Goal: Information Seeking & Learning: Learn about a topic

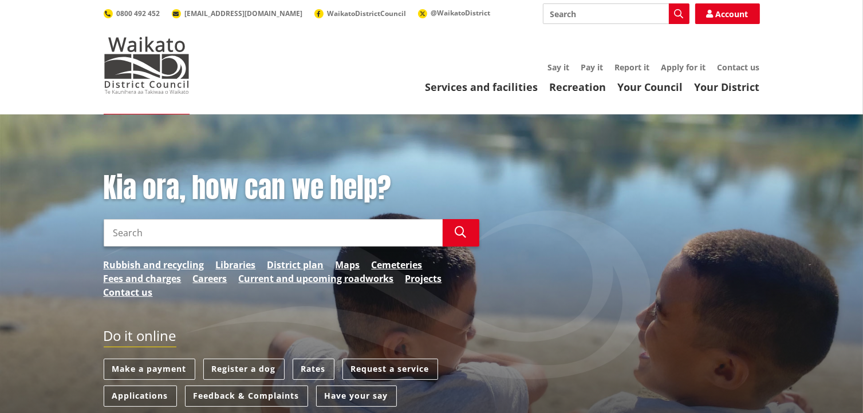
click at [555, 13] on input "Search" at bounding box center [616, 13] width 147 height 21
type input "district plan appeals"
click at [676, 15] on icon "button" at bounding box center [678, 13] width 9 height 9
click at [678, 10] on icon "button" at bounding box center [678, 13] width 9 height 9
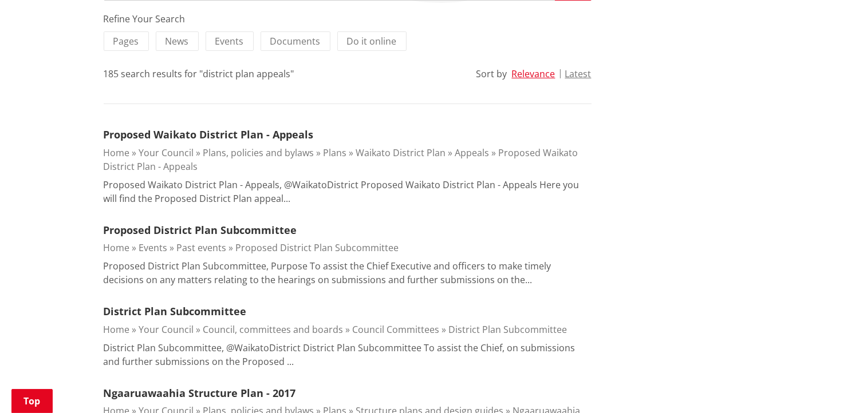
scroll to position [229, 0]
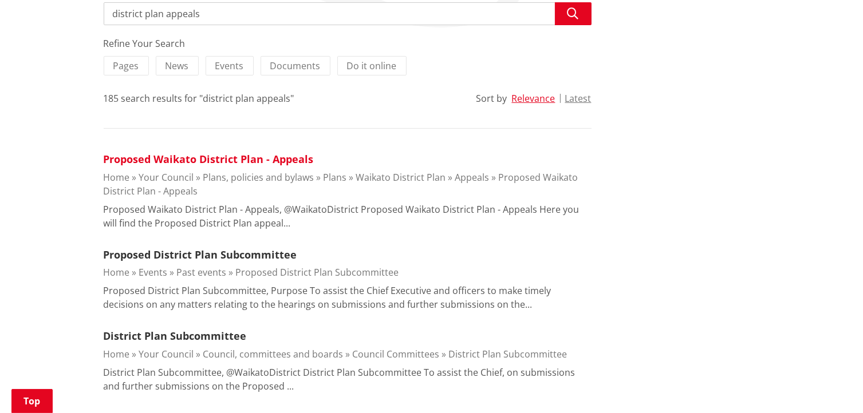
click at [216, 159] on link "Proposed Waikato District Plan - Appeals" at bounding box center [209, 159] width 210 height 14
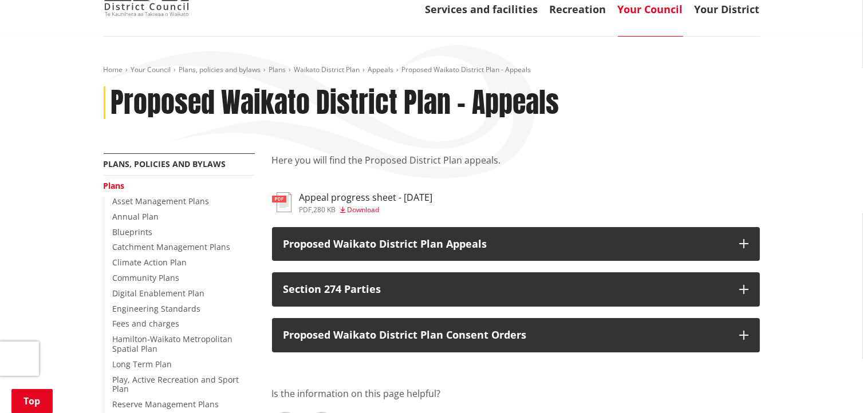
scroll to position [172, 0]
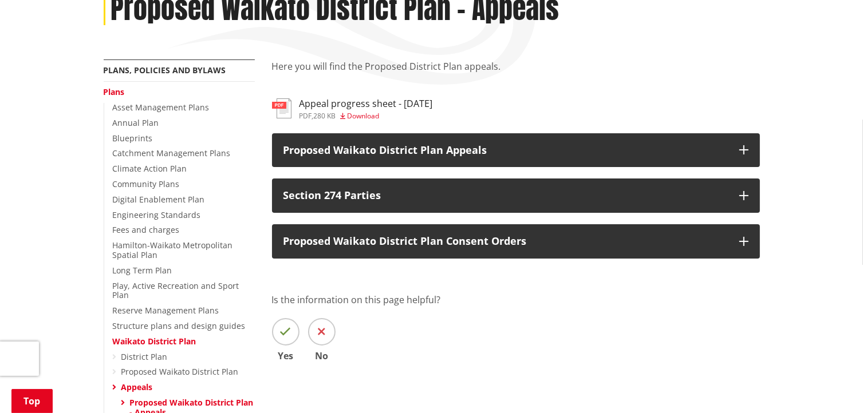
click at [315, 107] on h3 "Appeal progress sheet - 4.09.2025" at bounding box center [365, 103] width 133 height 11
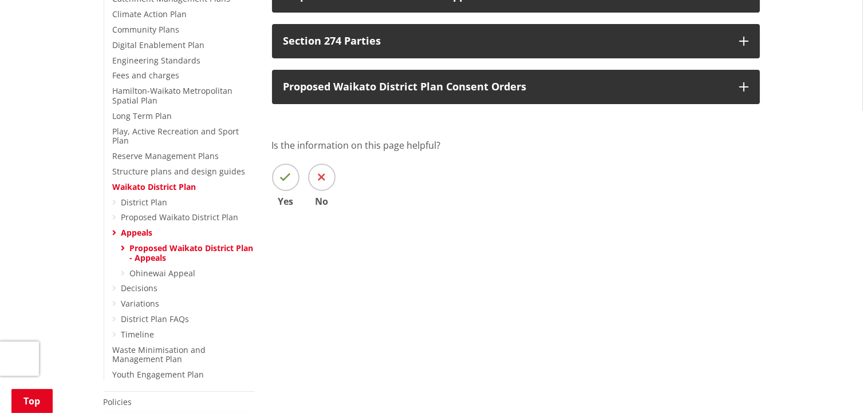
scroll to position [172, 0]
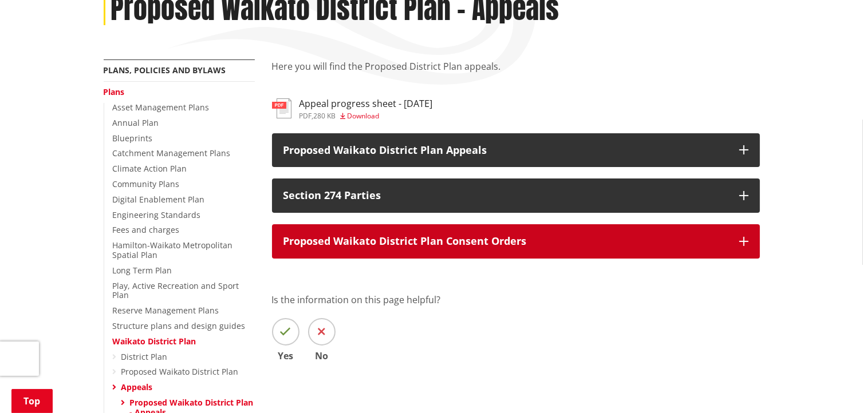
click at [739, 240] on icon "button" at bounding box center [743, 241] width 9 height 9
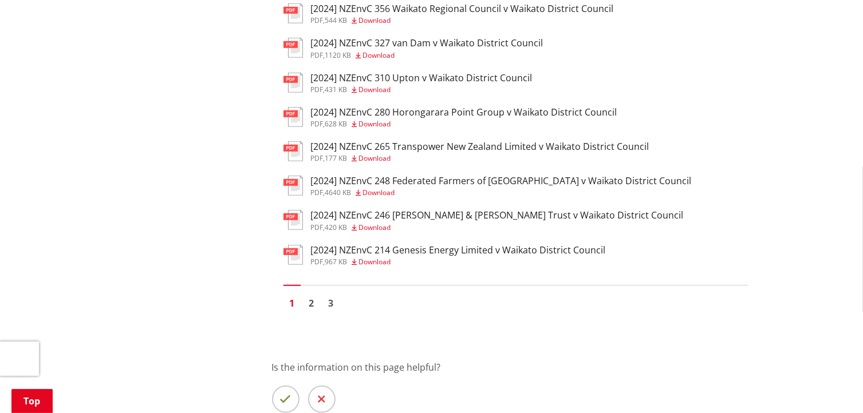
scroll to position [859, 0]
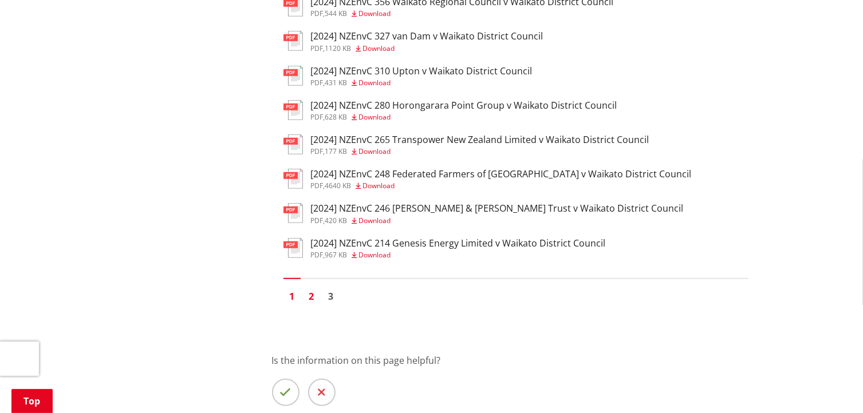
click at [311, 305] on link "2" at bounding box center [311, 296] width 17 height 17
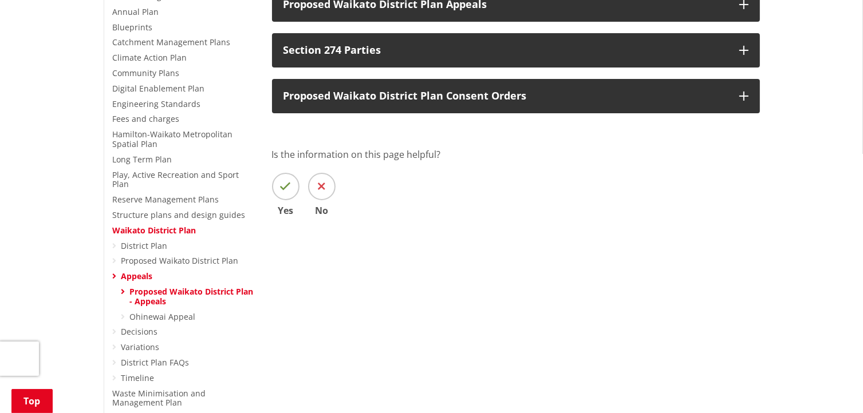
scroll to position [172, 0]
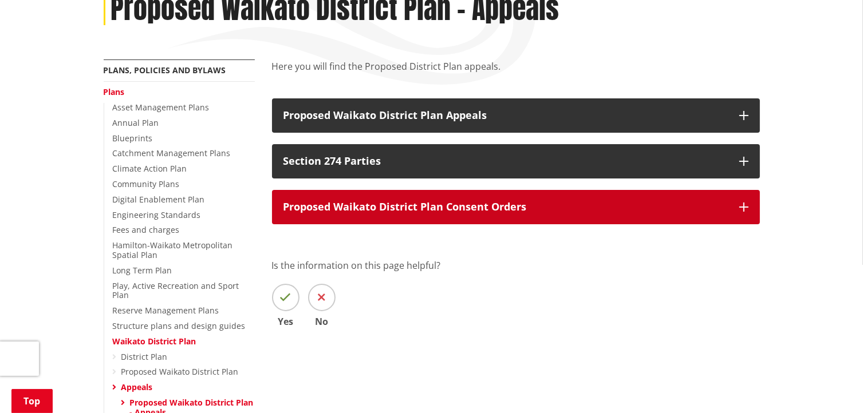
click at [734, 205] on button "Proposed Waikato District Plan Consent Orders" at bounding box center [516, 207] width 488 height 34
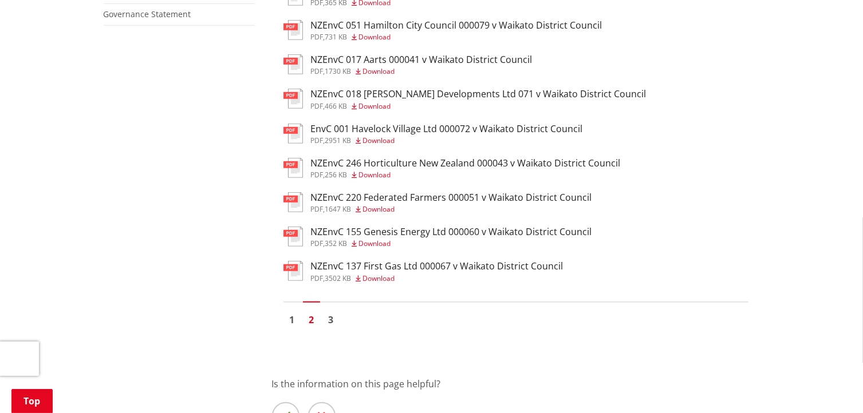
scroll to position [801, 0]
click at [332, 328] on link "3" at bounding box center [330, 319] width 17 height 17
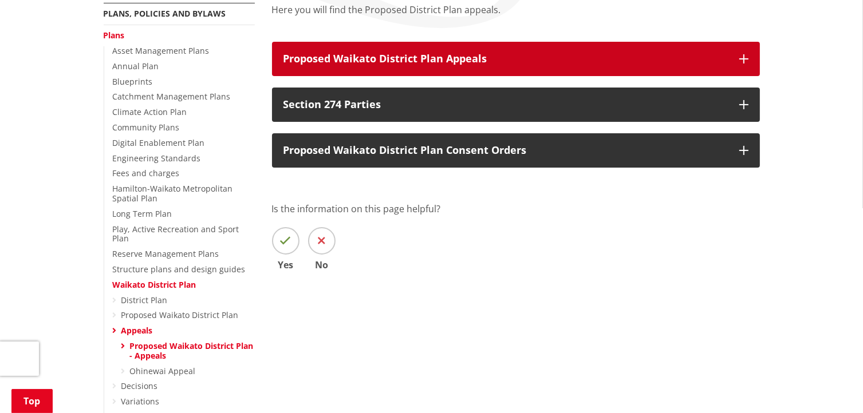
scroll to position [229, 0]
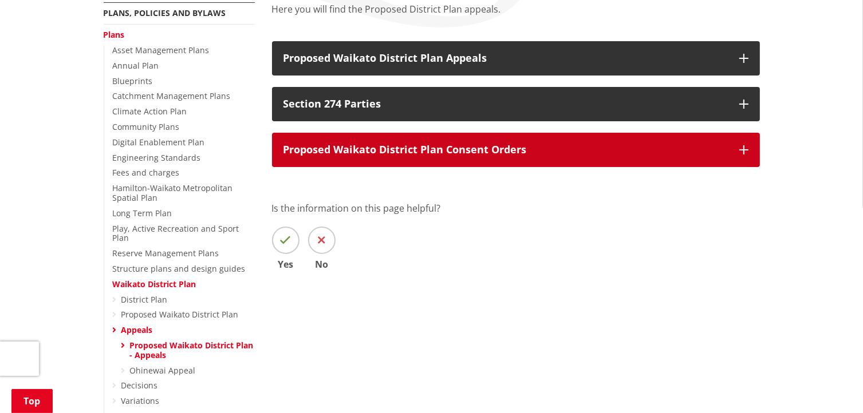
click at [745, 148] on icon "button" at bounding box center [743, 149] width 9 height 9
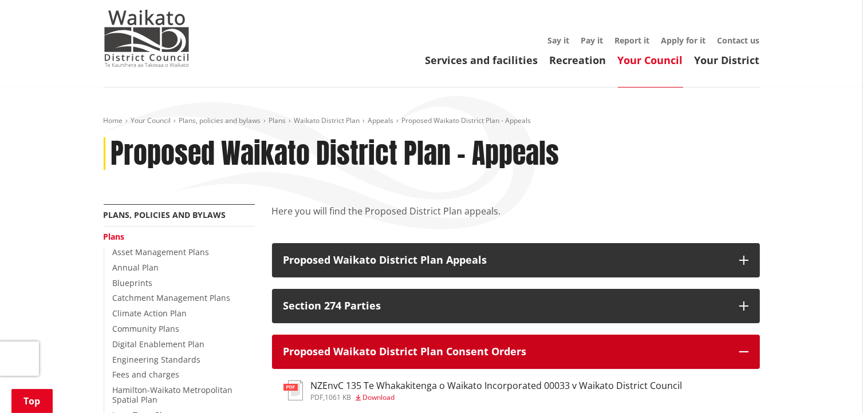
scroll to position [0, 0]
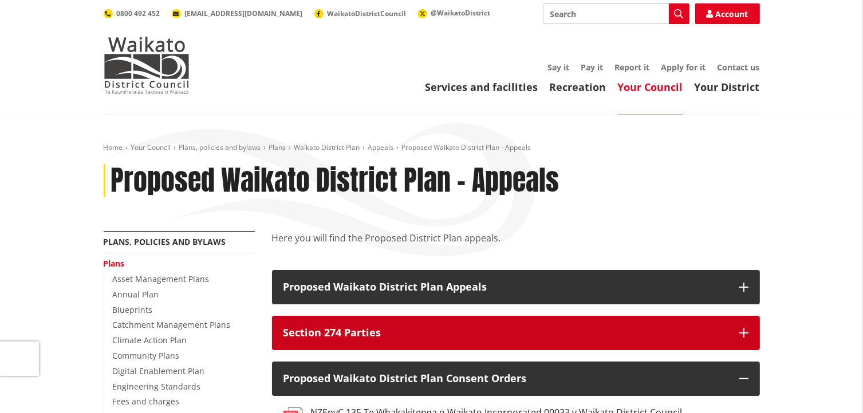
click at [735, 334] on button "Section 274 Parties" at bounding box center [516, 333] width 488 height 34
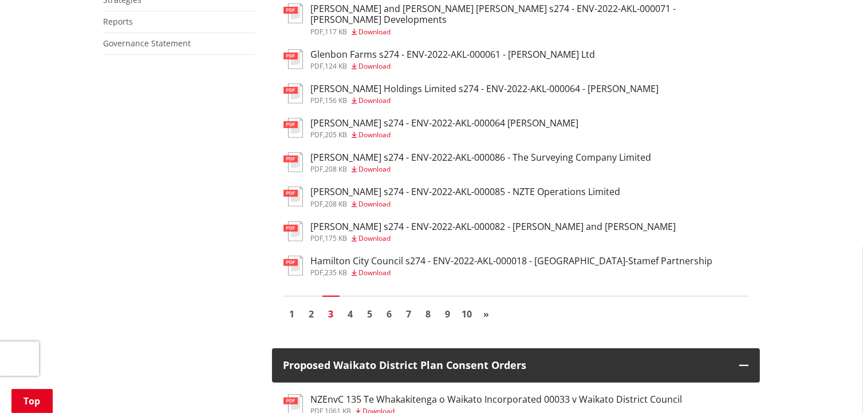
scroll to position [916, 0]
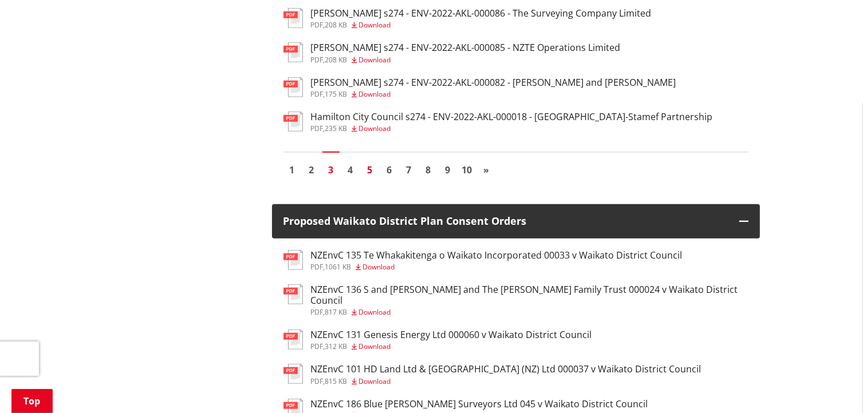
click at [370, 169] on link "5" at bounding box center [369, 169] width 17 height 17
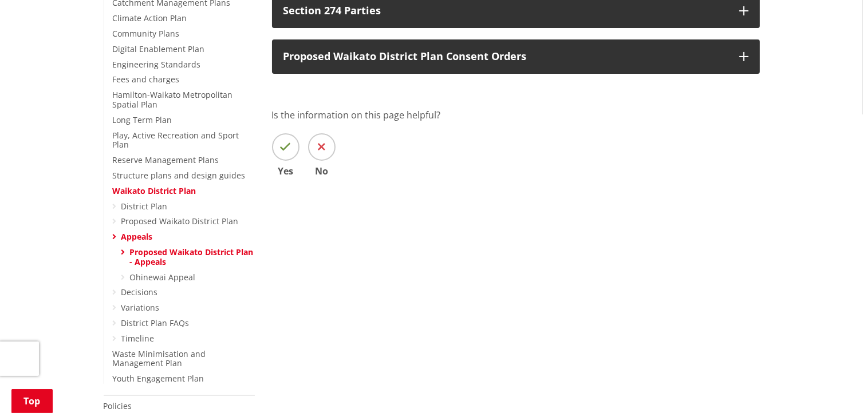
scroll to position [172, 0]
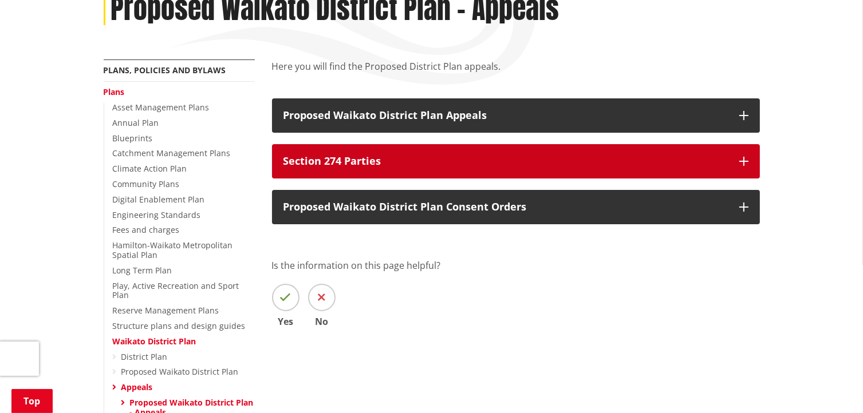
click at [696, 169] on button "Section 274 Parties" at bounding box center [516, 161] width 488 height 34
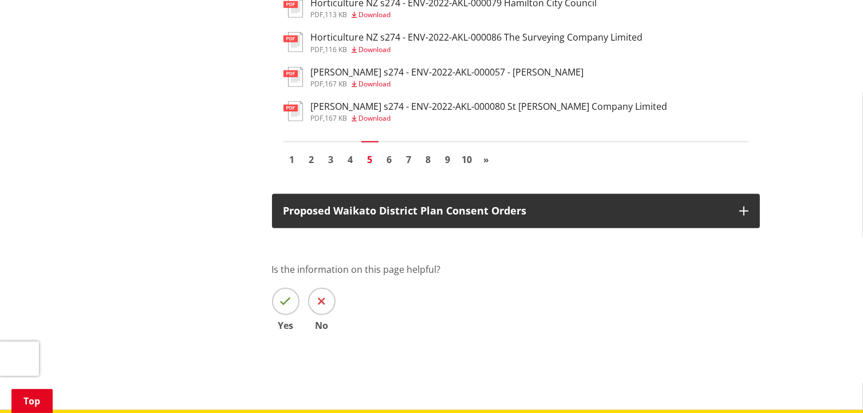
scroll to position [916, 0]
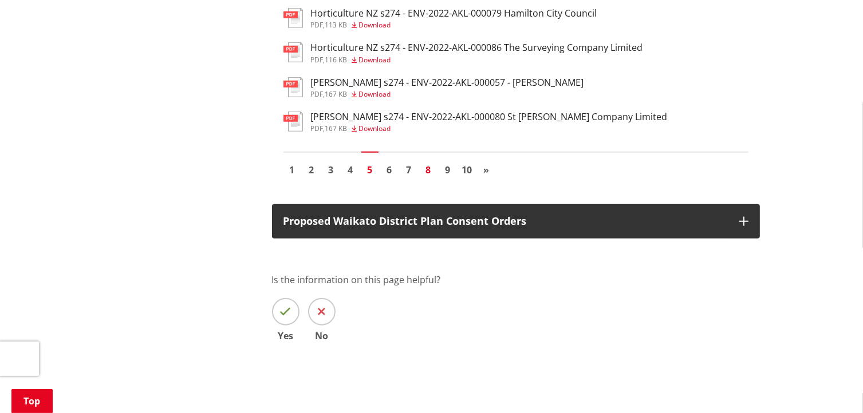
click at [429, 169] on link "8" at bounding box center [428, 169] width 17 height 17
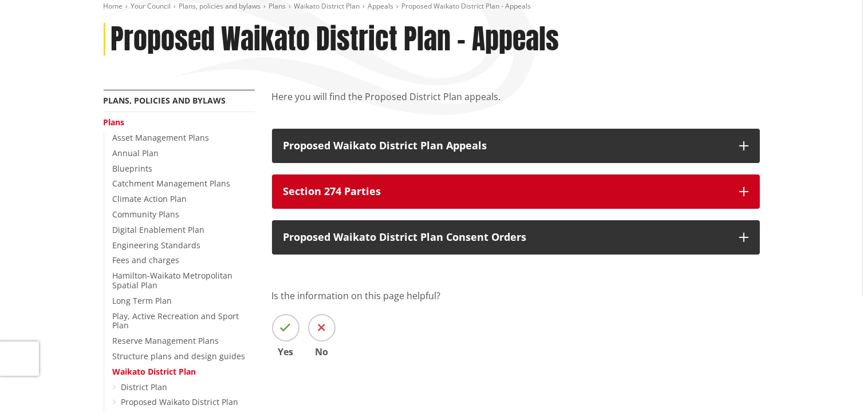
scroll to position [172, 0]
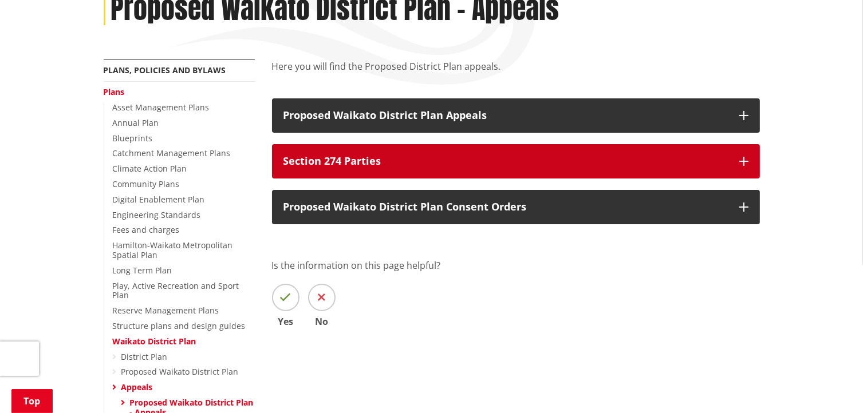
click at [611, 157] on p "Section 274 Parties" at bounding box center [505, 161] width 444 height 11
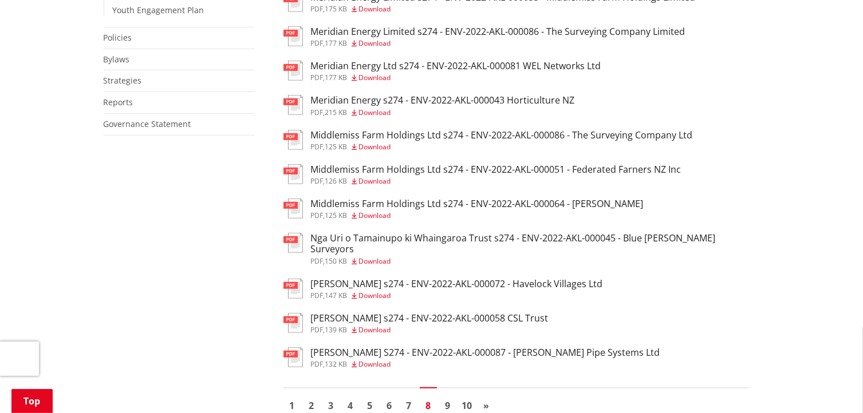
scroll to position [859, 0]
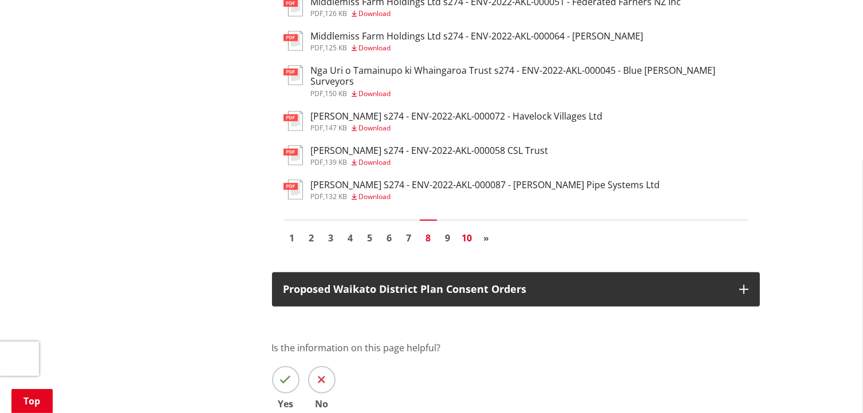
click at [467, 234] on link "10" at bounding box center [466, 238] width 17 height 17
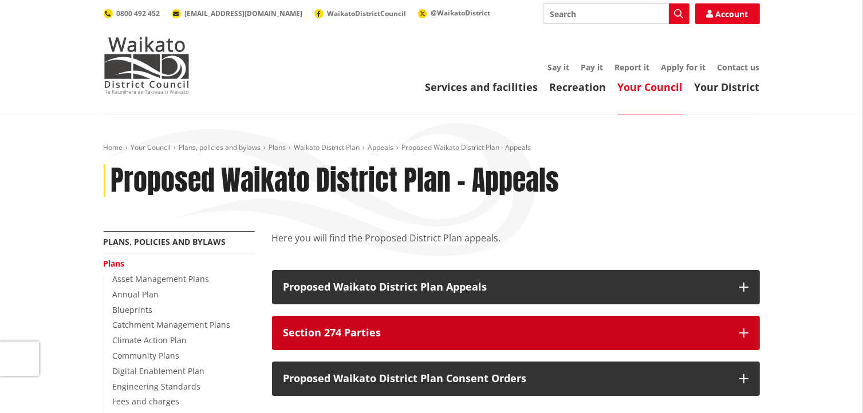
click at [578, 330] on p "Section 274 Parties" at bounding box center [505, 332] width 444 height 11
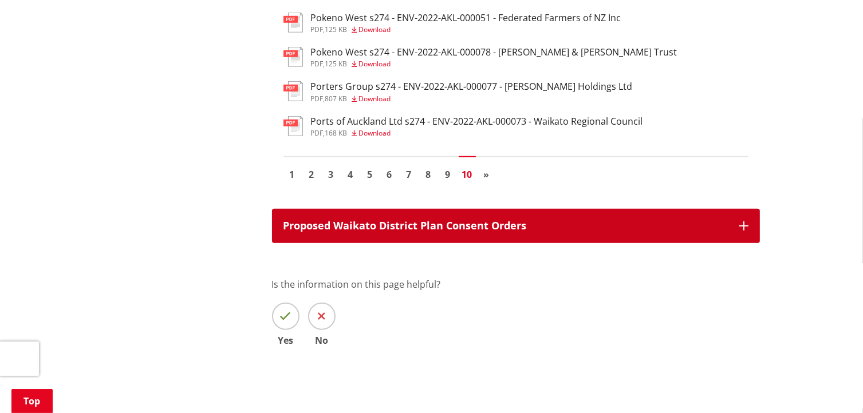
scroll to position [916, 0]
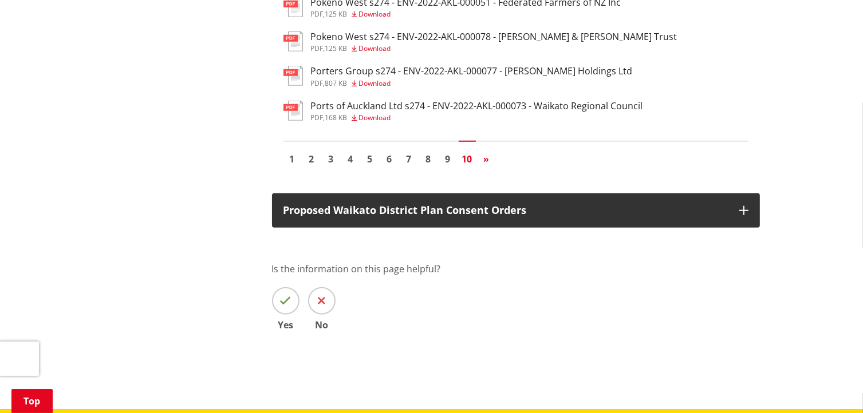
click at [487, 165] on span "»" at bounding box center [487, 159] width 6 height 13
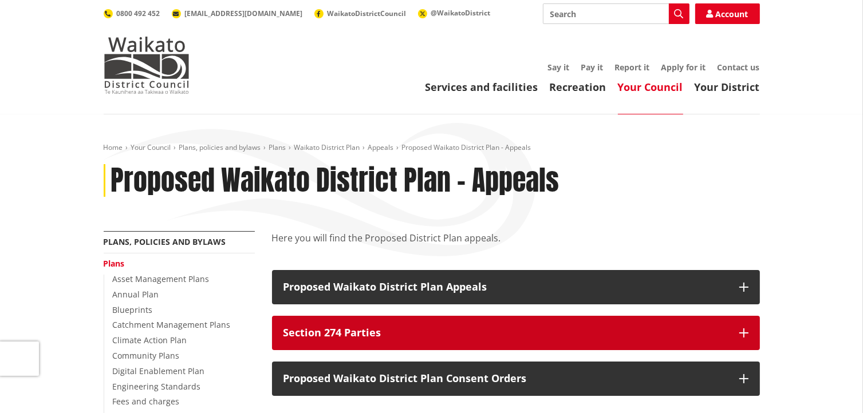
click at [659, 335] on p "Section 274 Parties" at bounding box center [505, 332] width 444 height 11
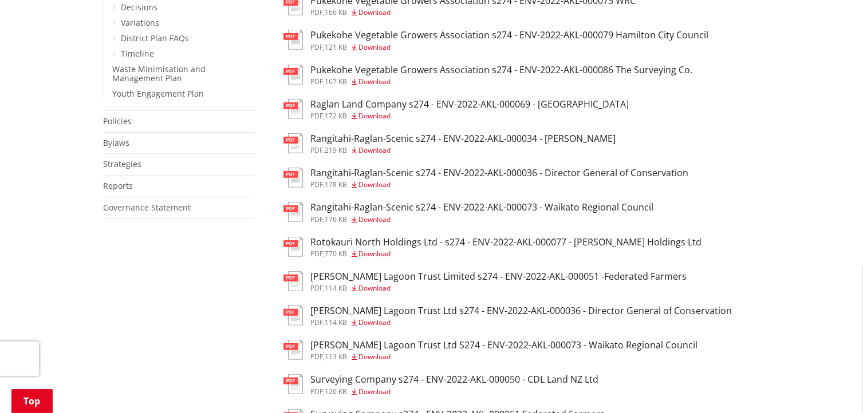
scroll to position [572, 0]
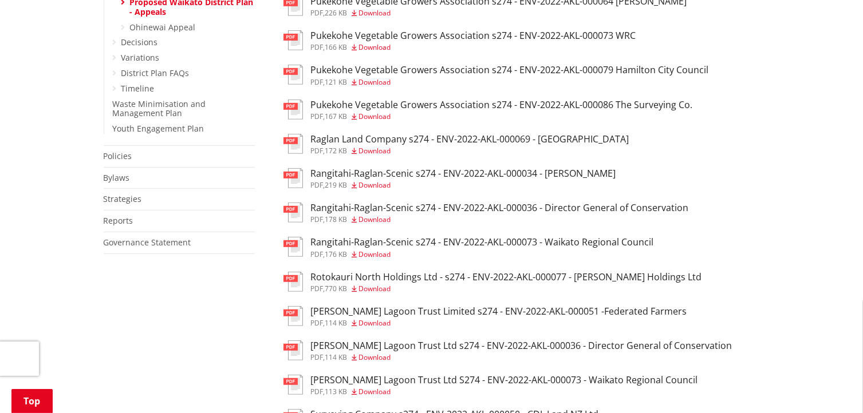
click at [376, 145] on h3 "Raglan Land Company s274 - ENV-2022-AKL-000069 - [GEOGRAPHIC_DATA]" at bounding box center [470, 139] width 318 height 11
